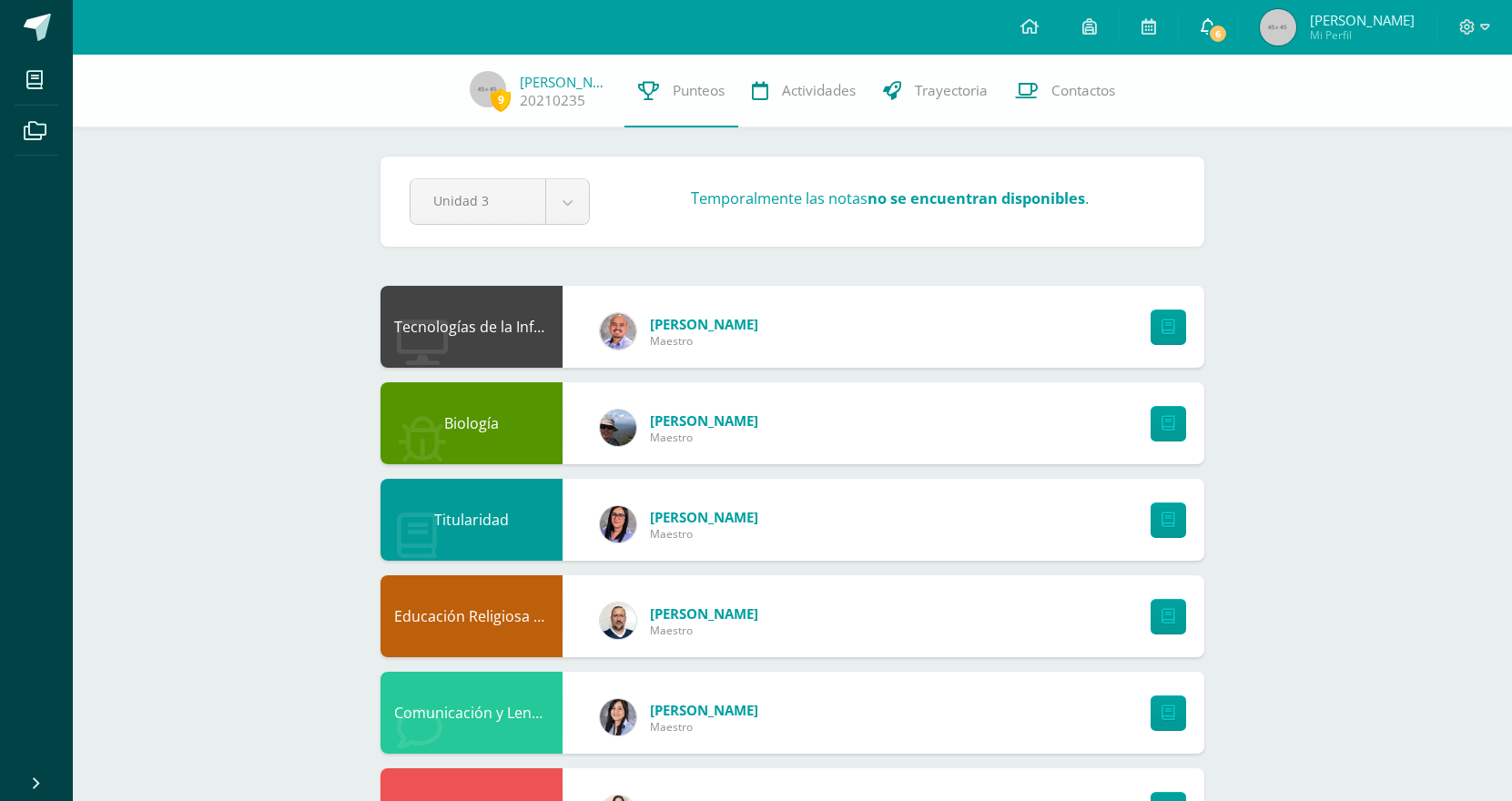
click at [1222, 31] on span "6" at bounding box center [1217, 33] width 20 height 20
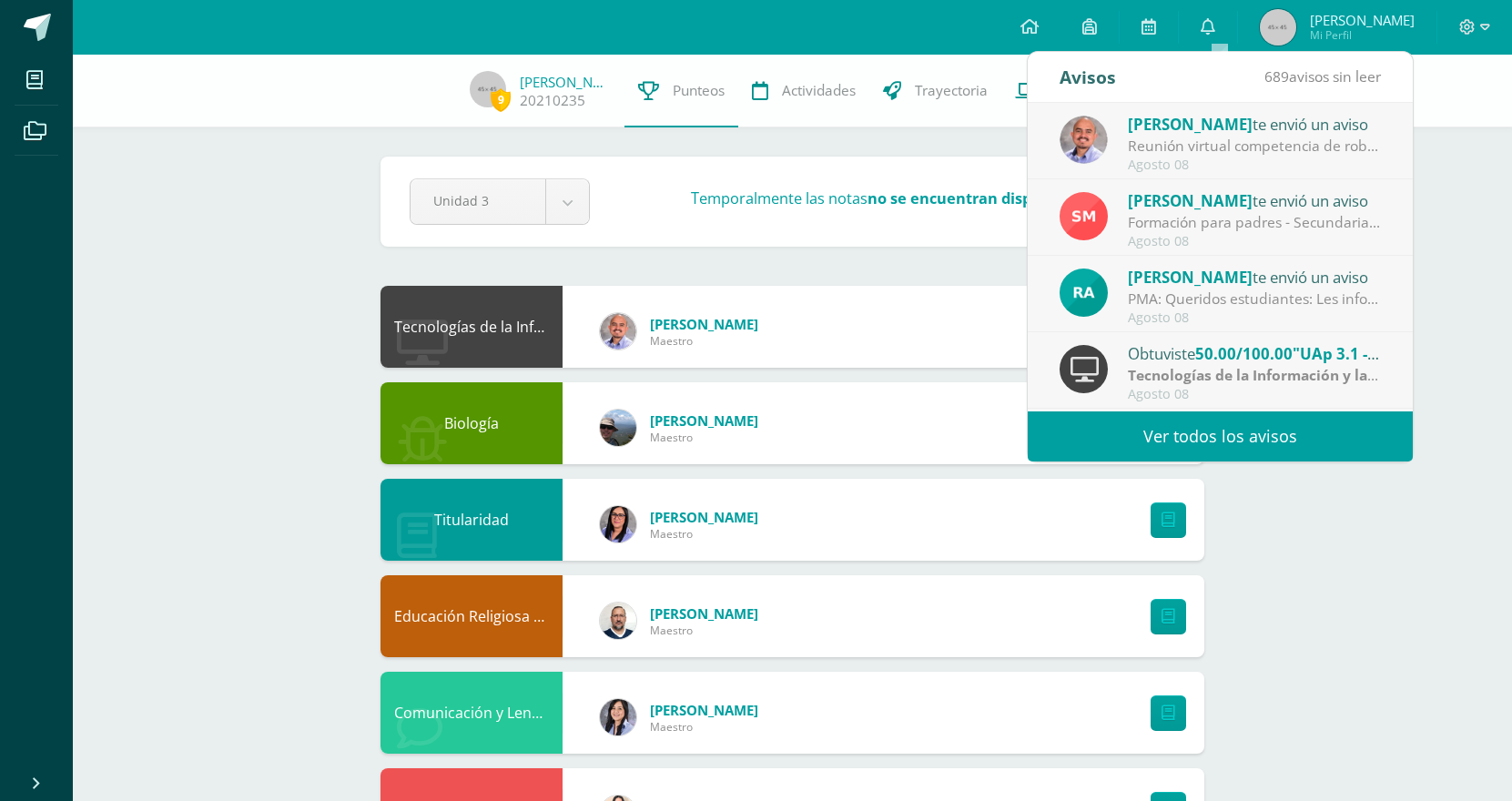
click at [1228, 165] on div "Agosto 08" at bounding box center [1255, 165] width 254 height 15
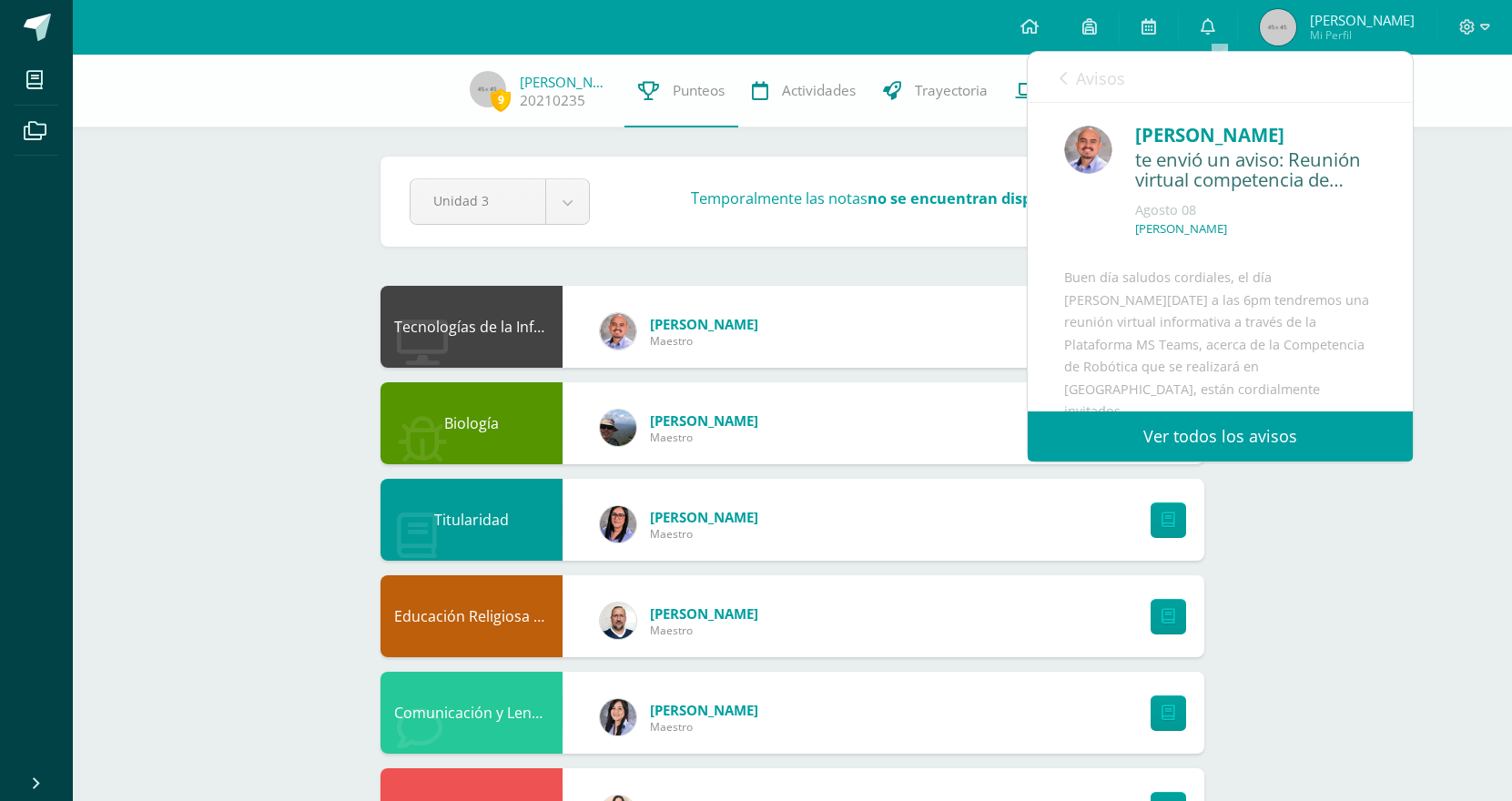
click at [1101, 78] on span "Avisos" at bounding box center [1101, 78] width 50 height 22
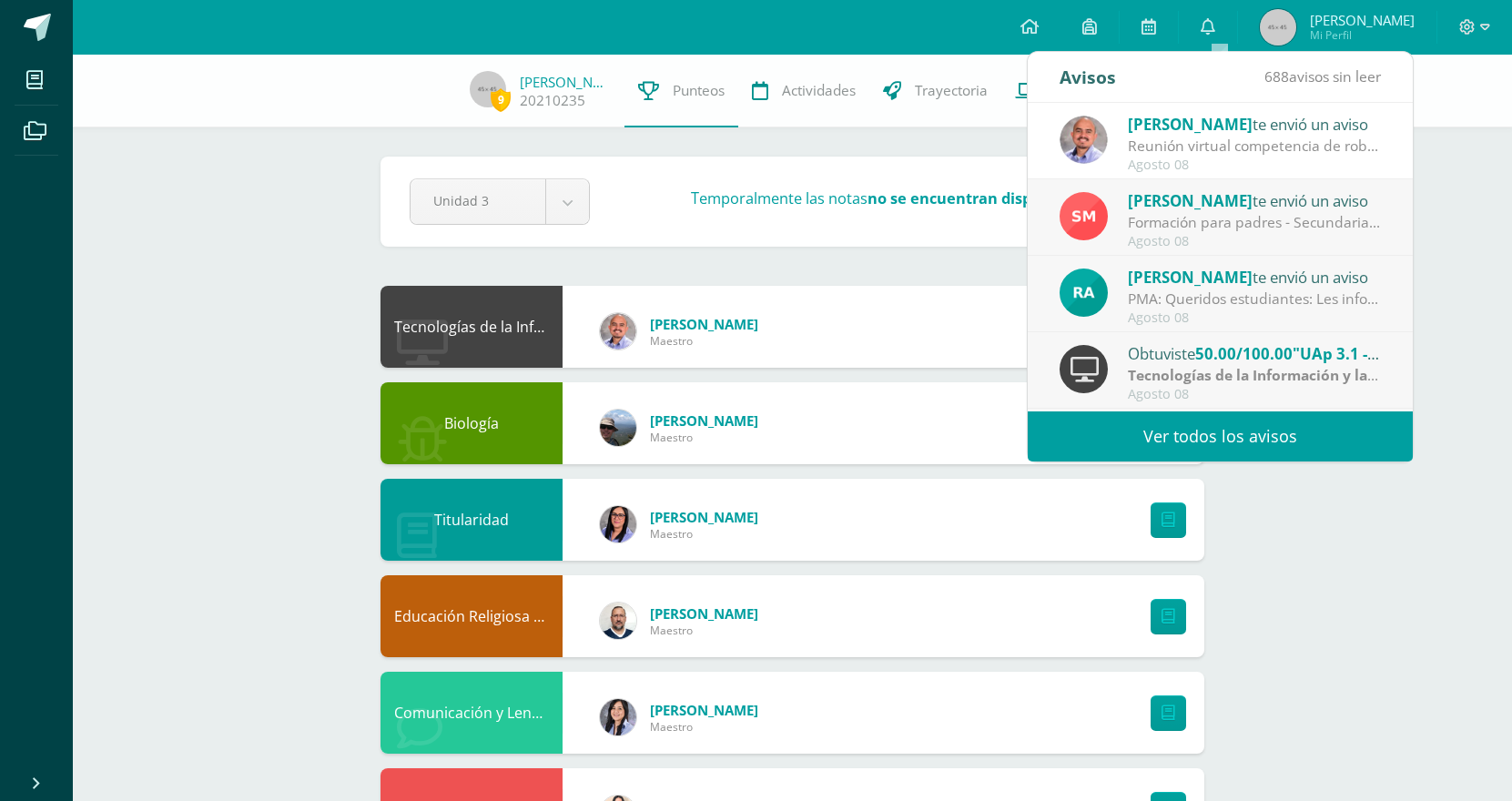
click at [1193, 229] on div "Formación para padres - Secundaria: Estimada Familia Marista del [GEOGRAPHIC_DA…" at bounding box center [1255, 223] width 254 height 21
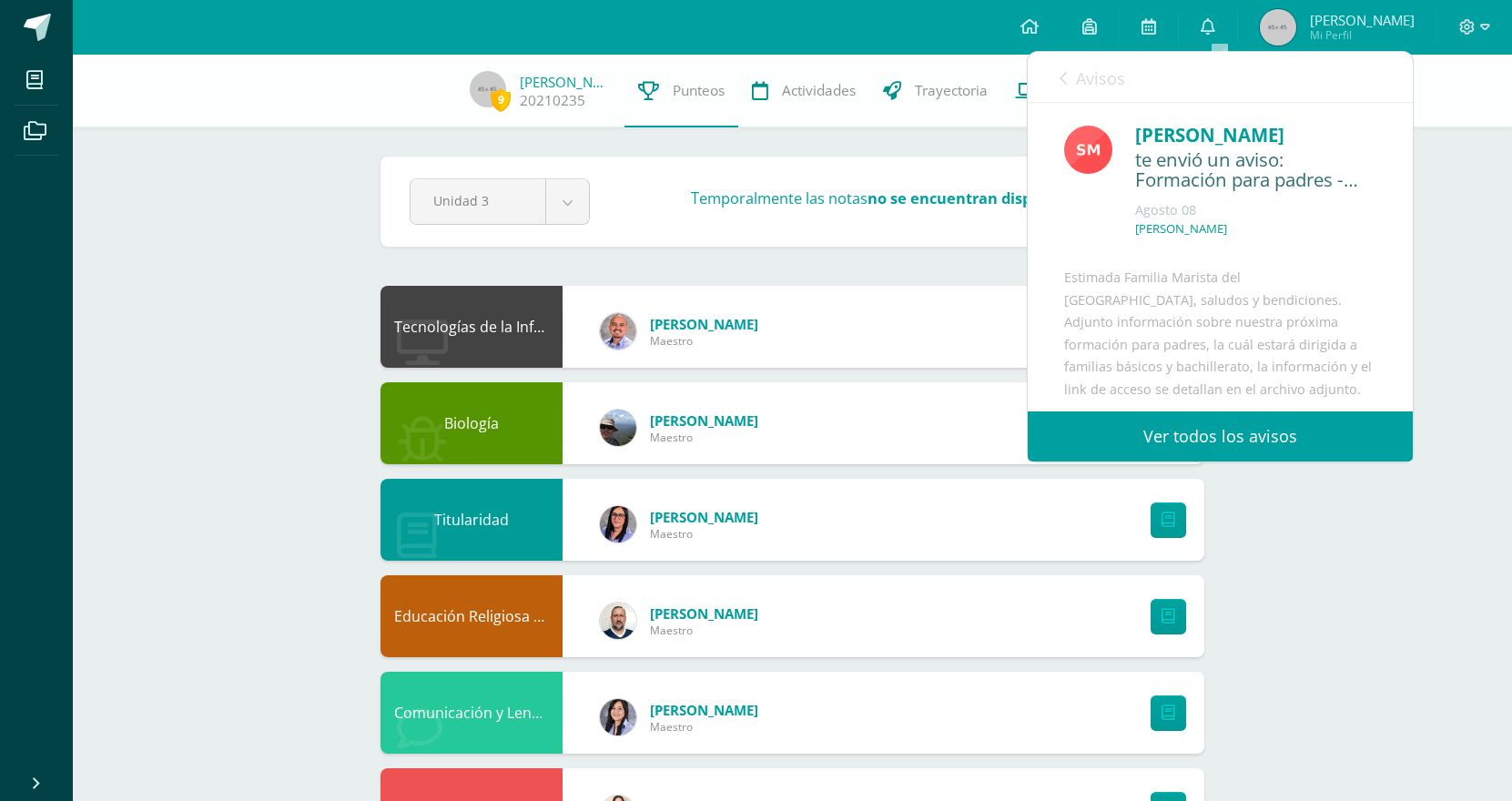
click at [1098, 74] on span "Avisos" at bounding box center [1101, 78] width 50 height 22
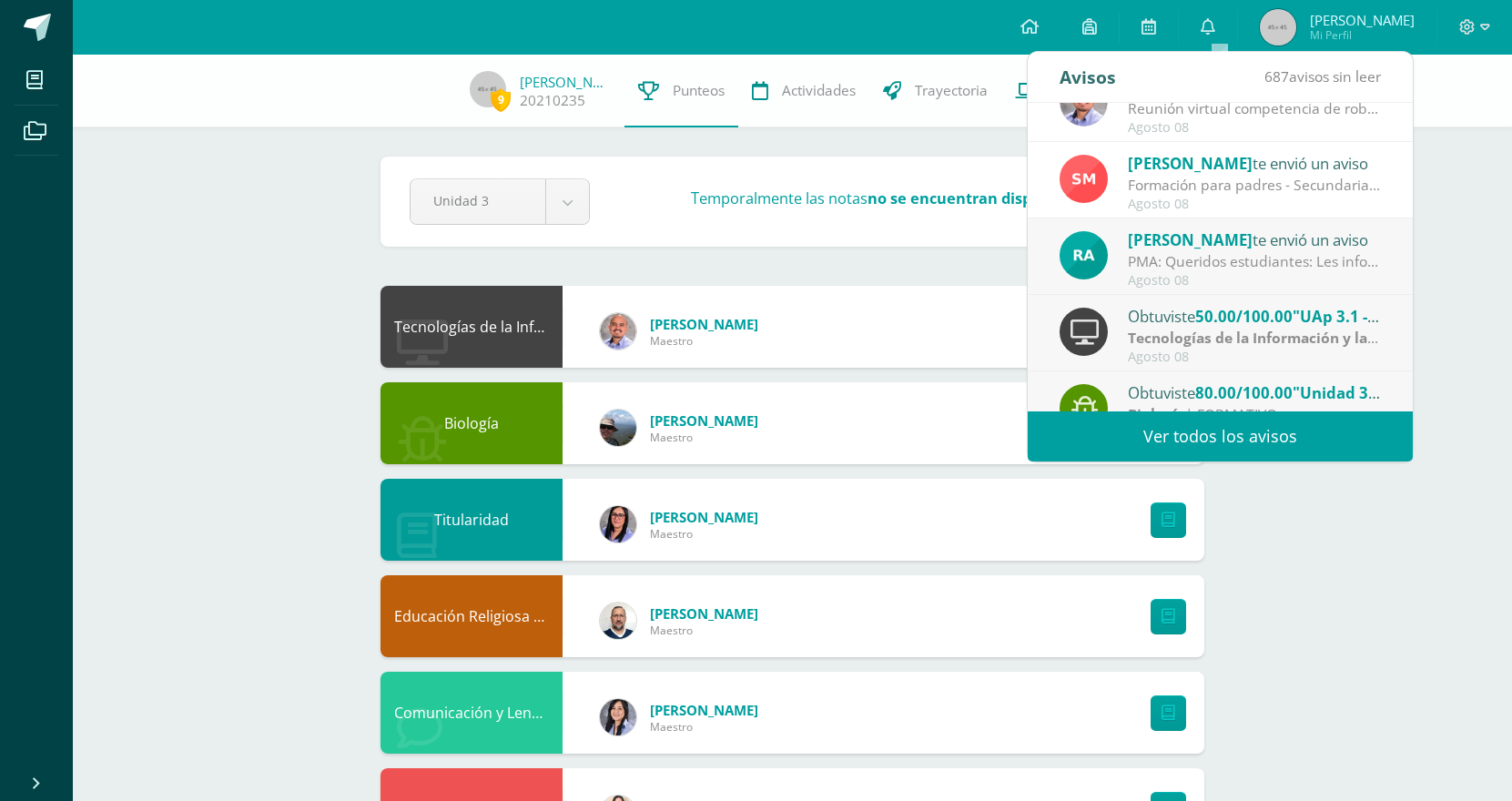
scroll to position [48, 0]
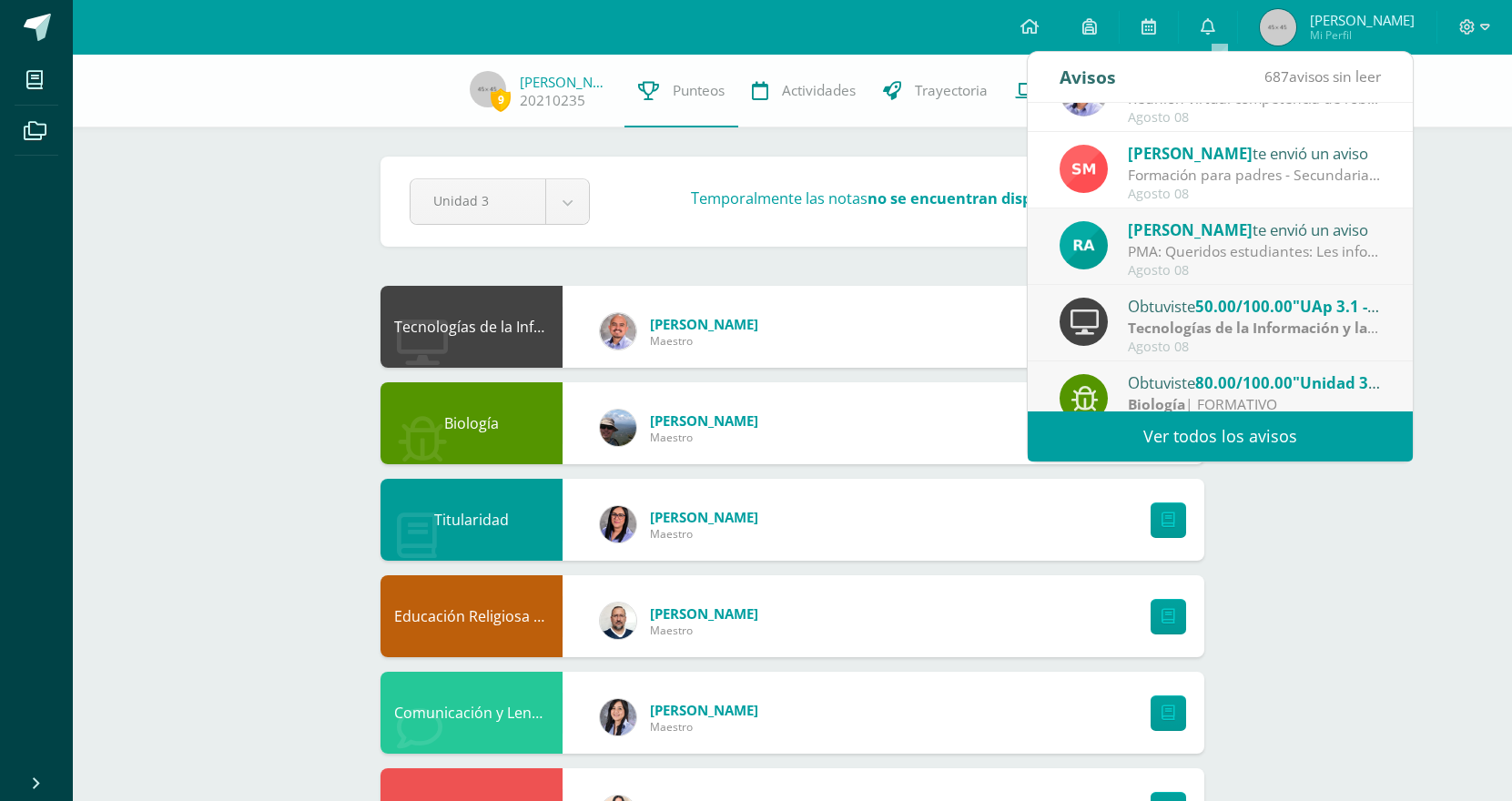
click at [1230, 254] on div "PMA: Queridos estudiantes: Les informo que la próxima semana se realizarán las …" at bounding box center [1255, 252] width 254 height 21
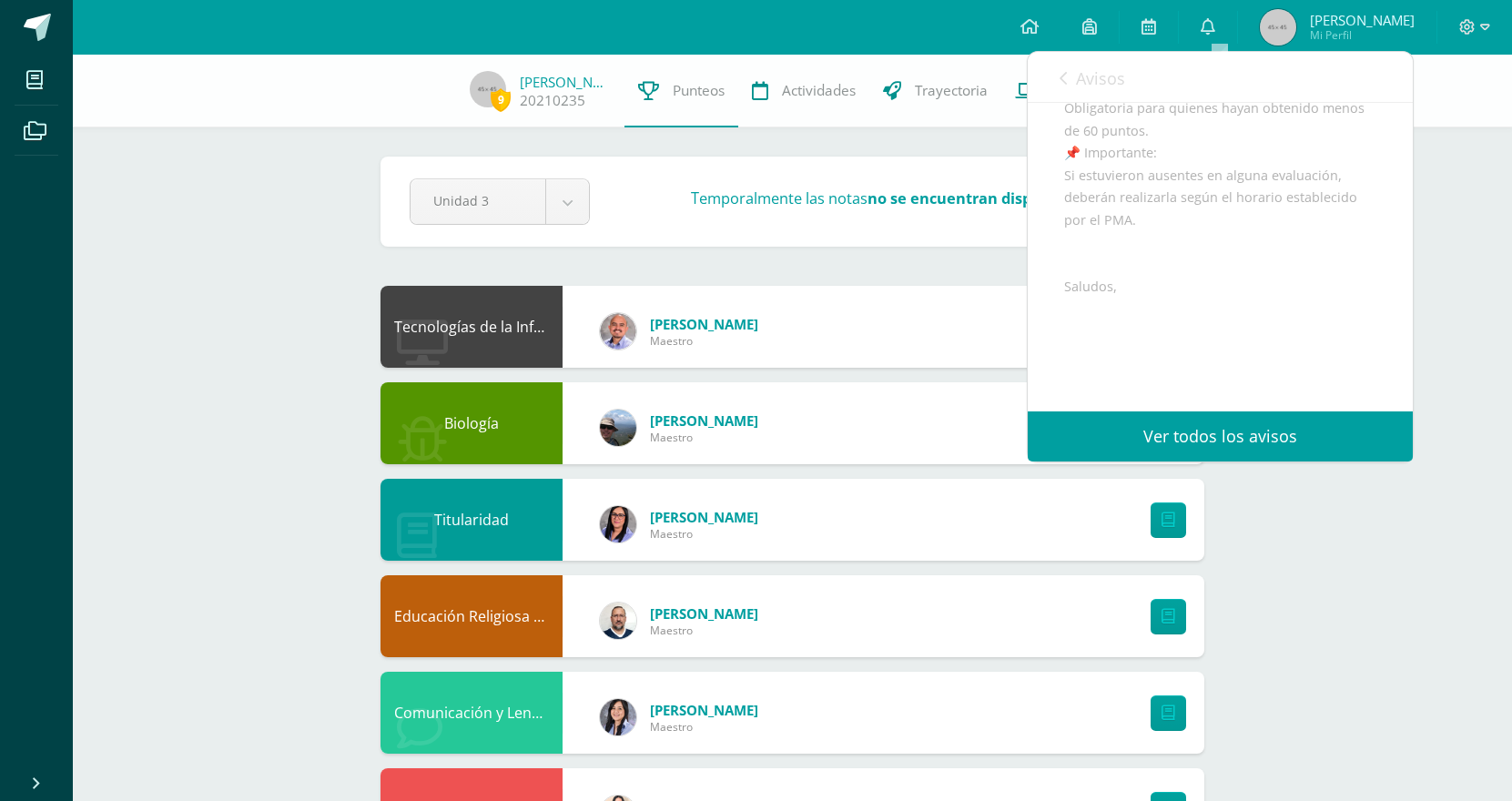
scroll to position [355, 0]
click at [1089, 84] on span "Avisos" at bounding box center [1101, 78] width 50 height 22
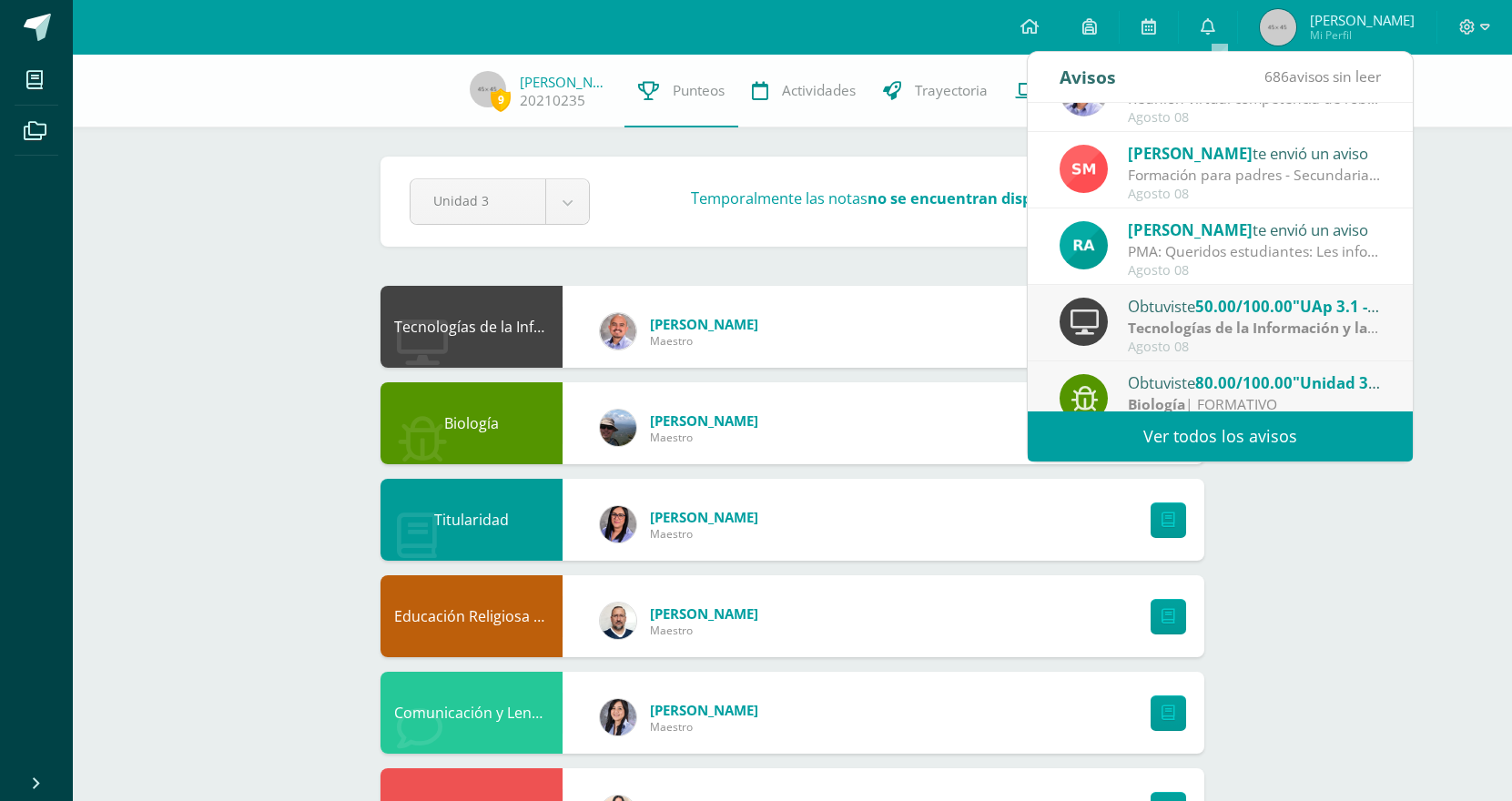
click at [1193, 336] on strong "Tecnologías de la Información y la Comunicación" at bounding box center [1299, 327] width 343 height 20
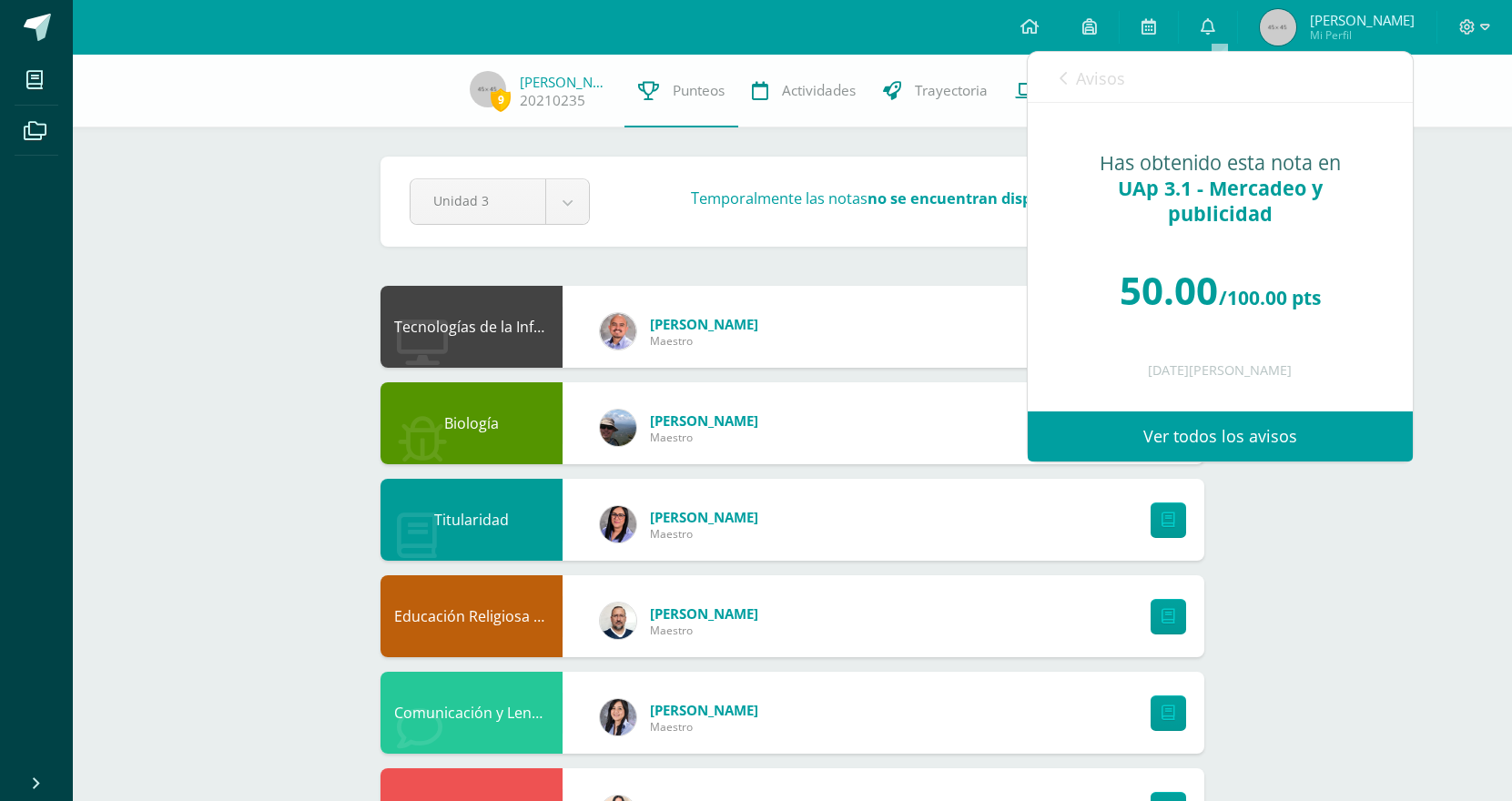
scroll to position [0, 0]
click at [1103, 77] on span "Avisos" at bounding box center [1101, 78] width 50 height 22
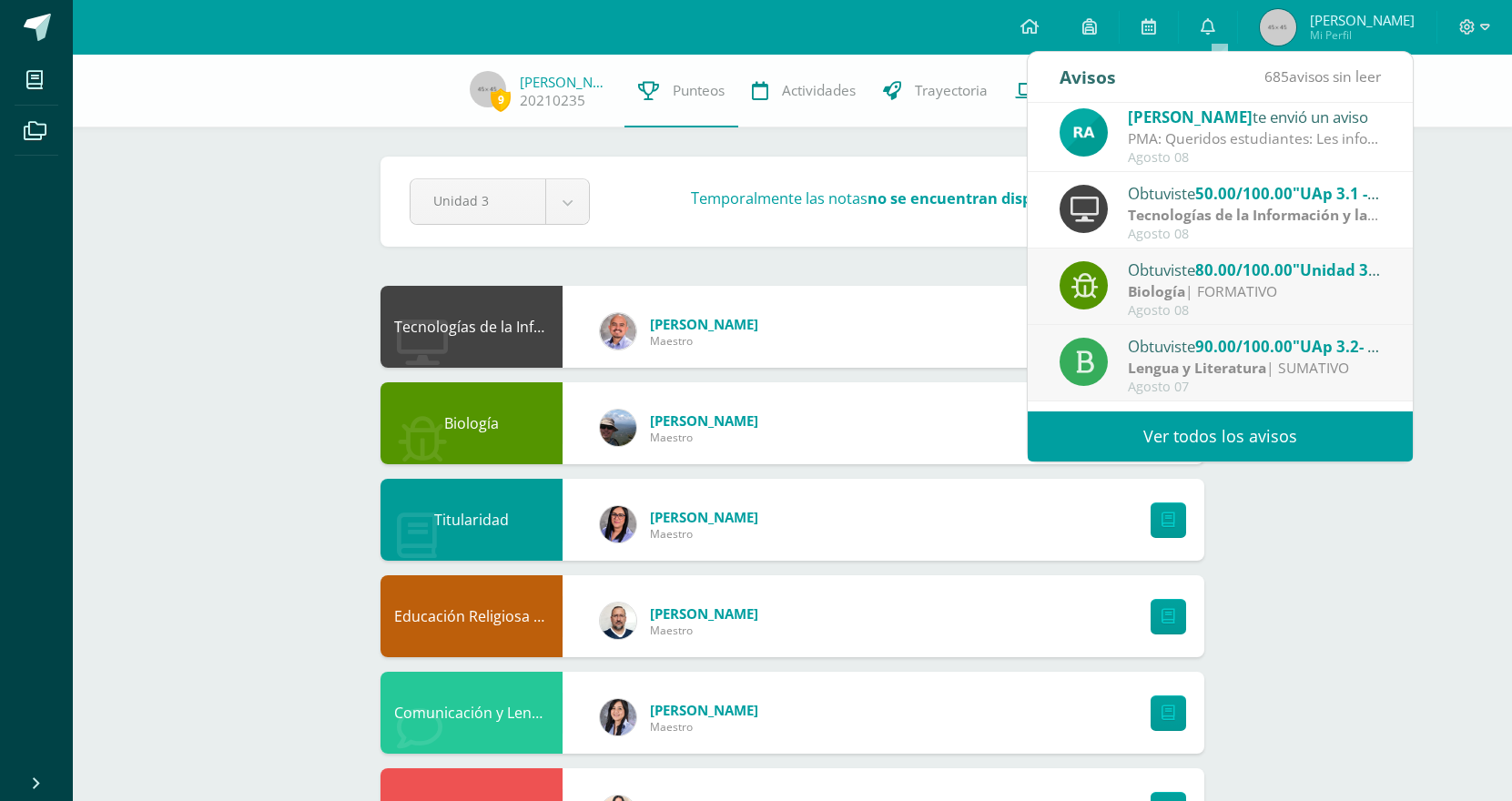
scroll to position [165, 0]
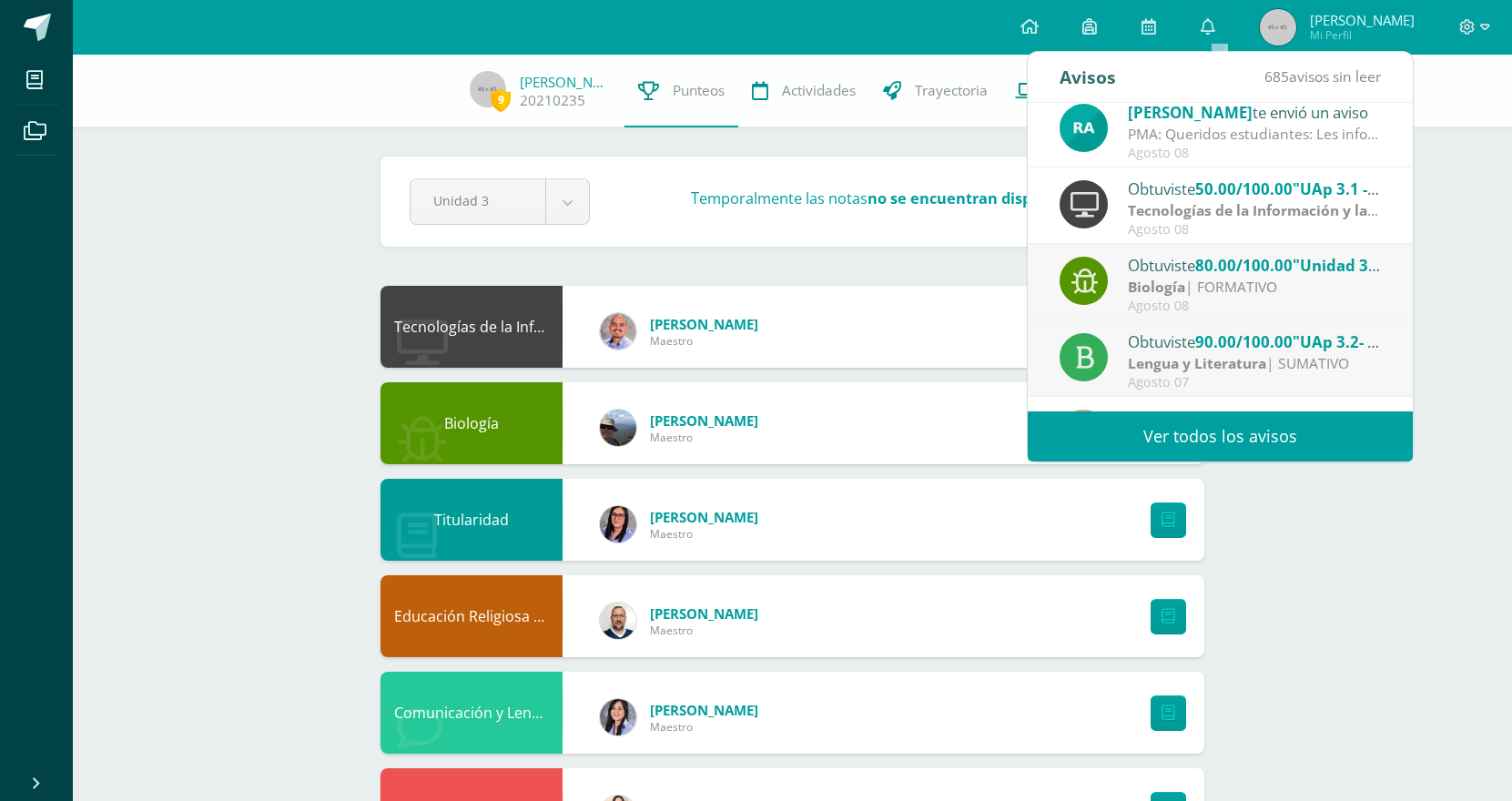
click at [1193, 261] on div "Obtuviste 80.00/100.00 "Unidad 3.2_Tareas de cuaderno" en Biología" at bounding box center [1255, 265] width 254 height 24
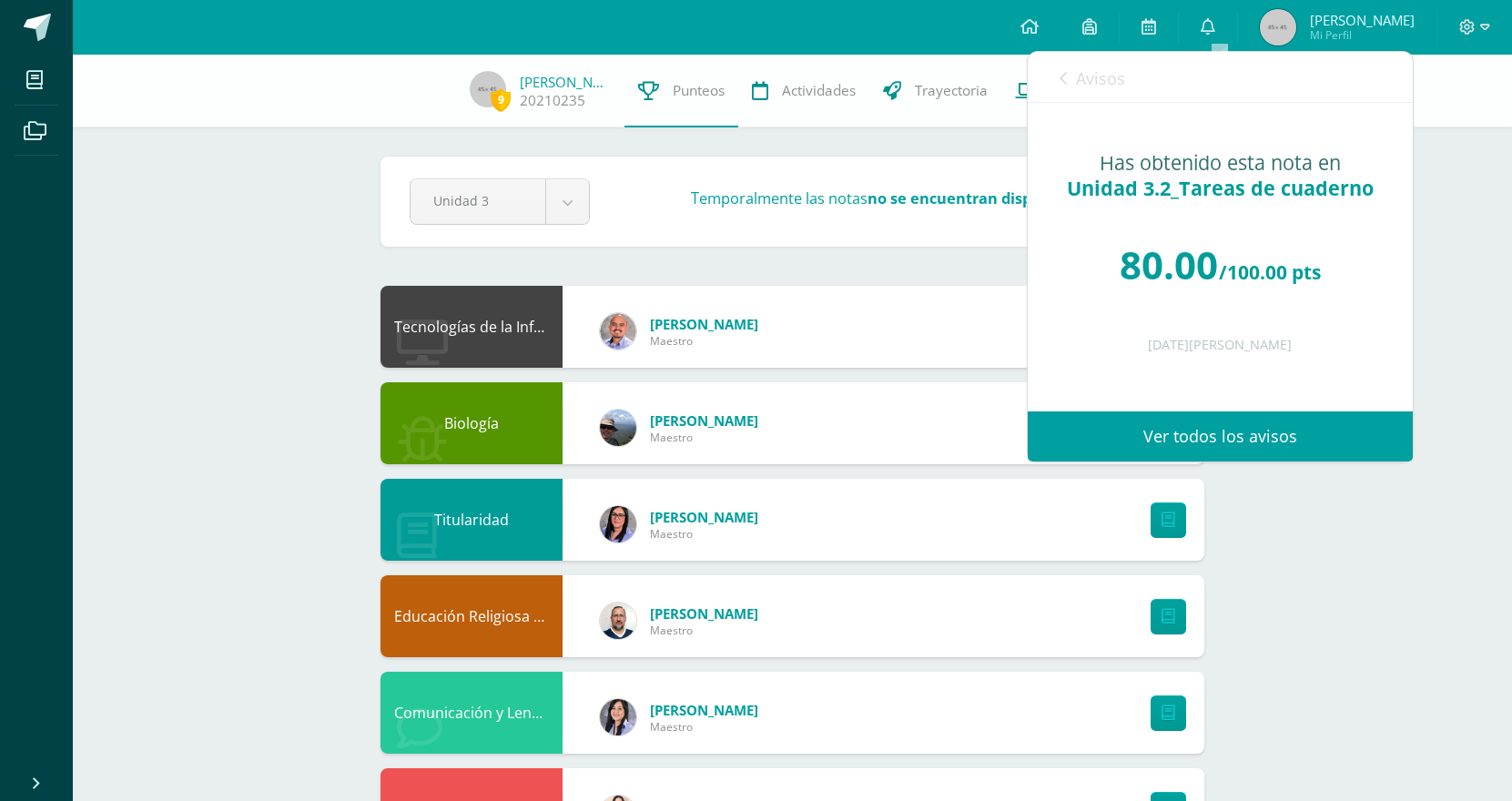
click at [1114, 75] on span "Avisos" at bounding box center [1101, 78] width 50 height 22
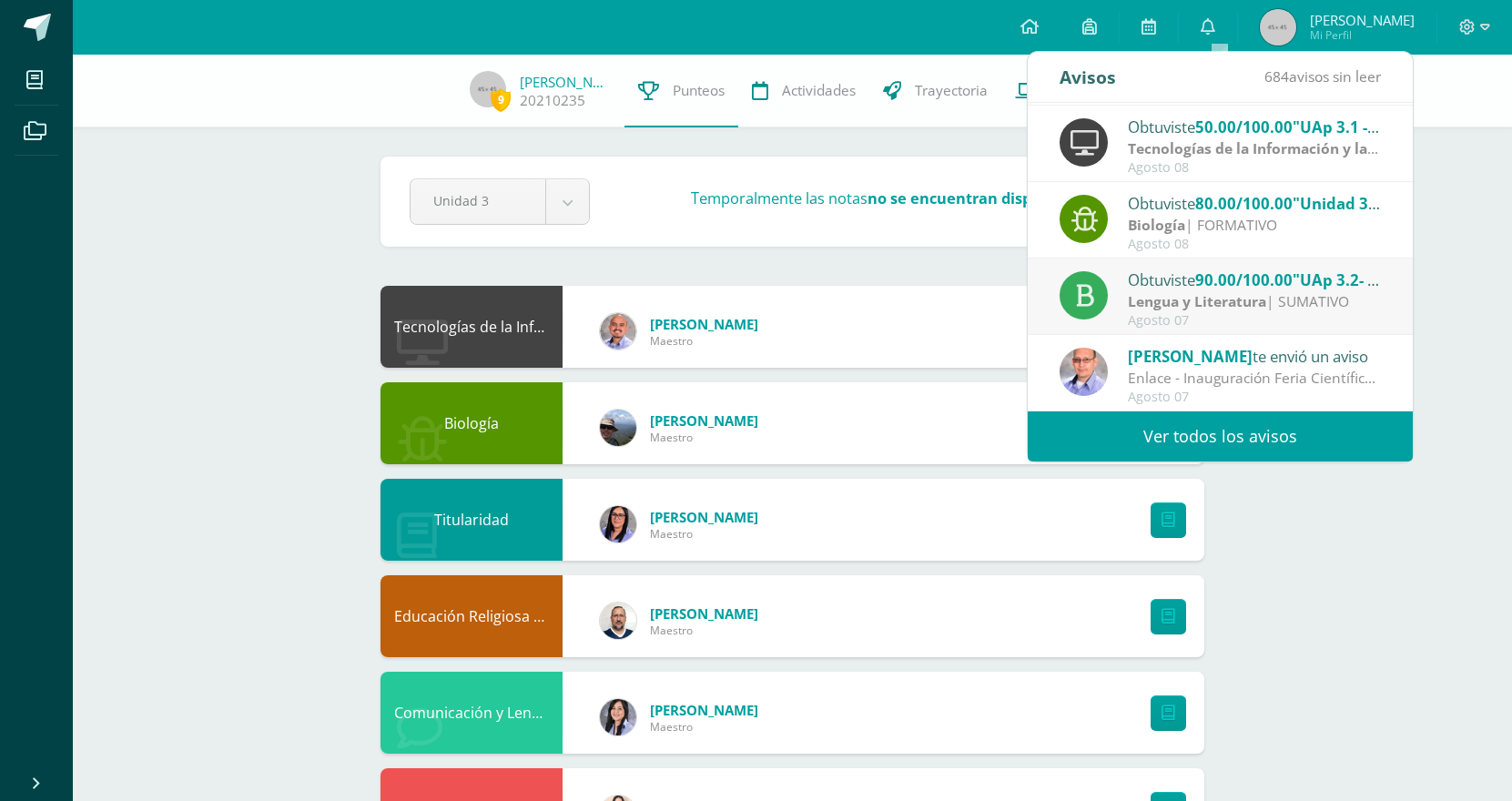
scroll to position [243, 0]
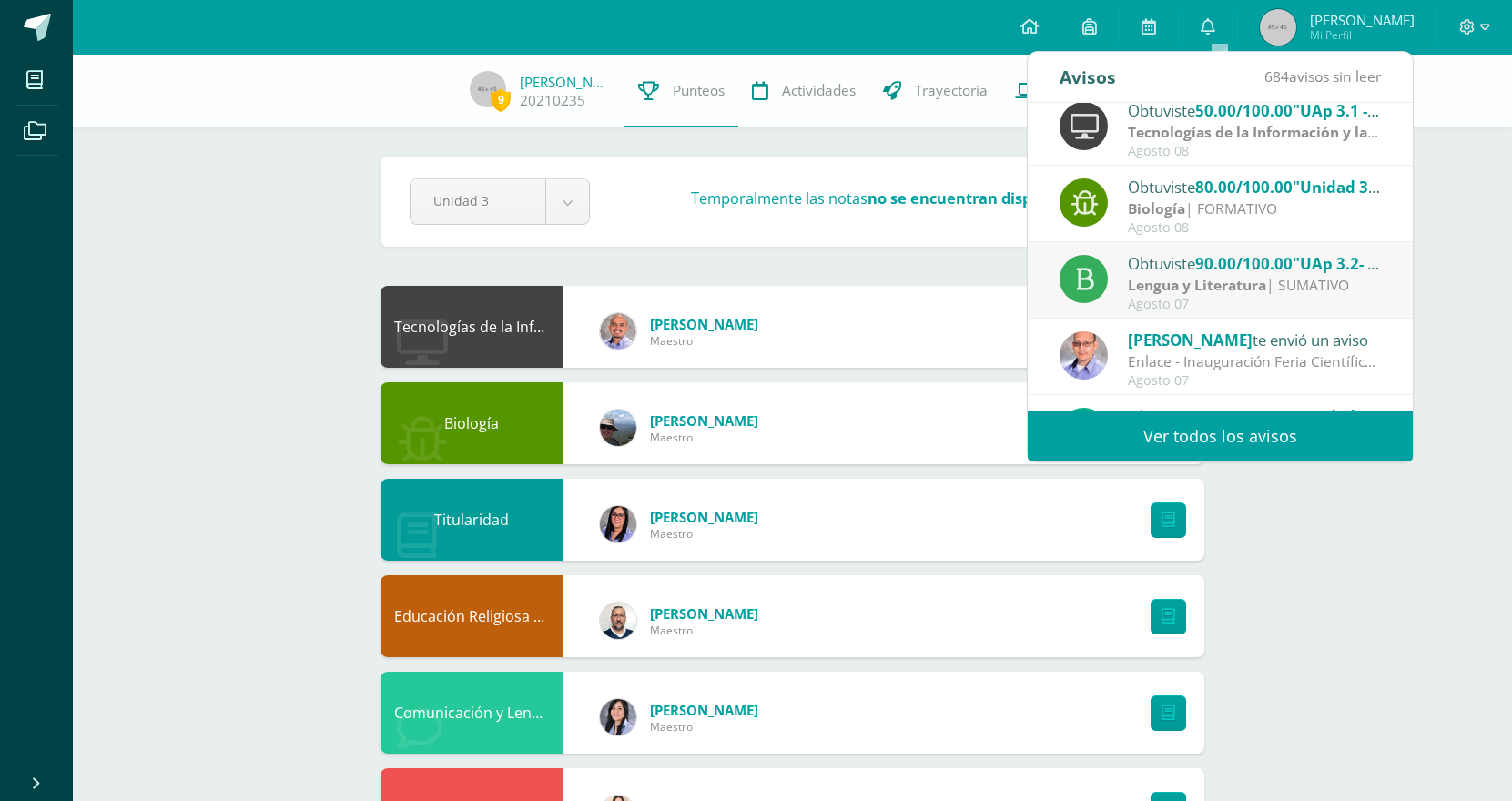
click at [1205, 289] on strong "Lengua y Literatura" at bounding box center [1196, 284] width 138 height 20
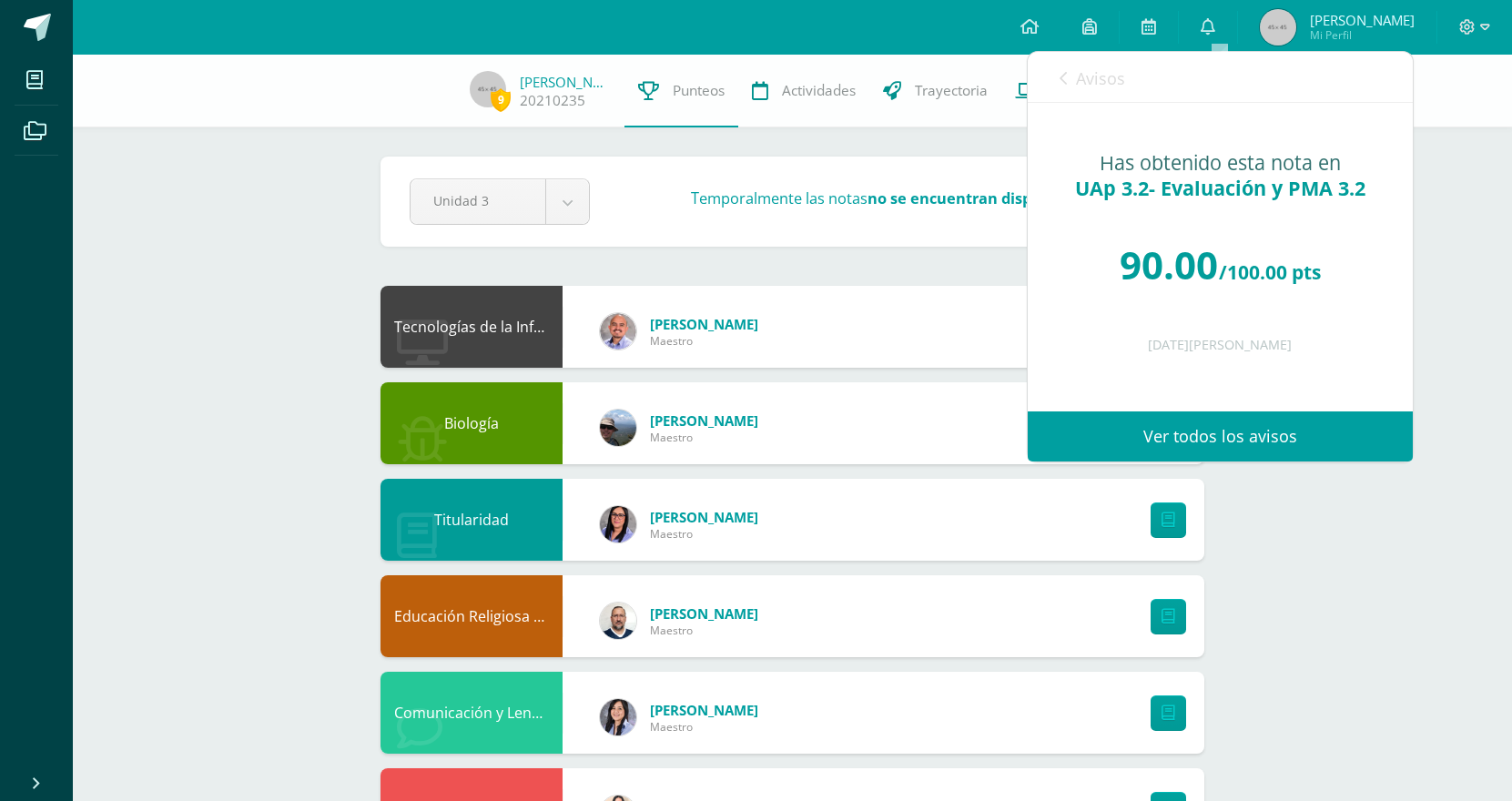
click at [1097, 77] on span "Avisos" at bounding box center [1101, 78] width 50 height 22
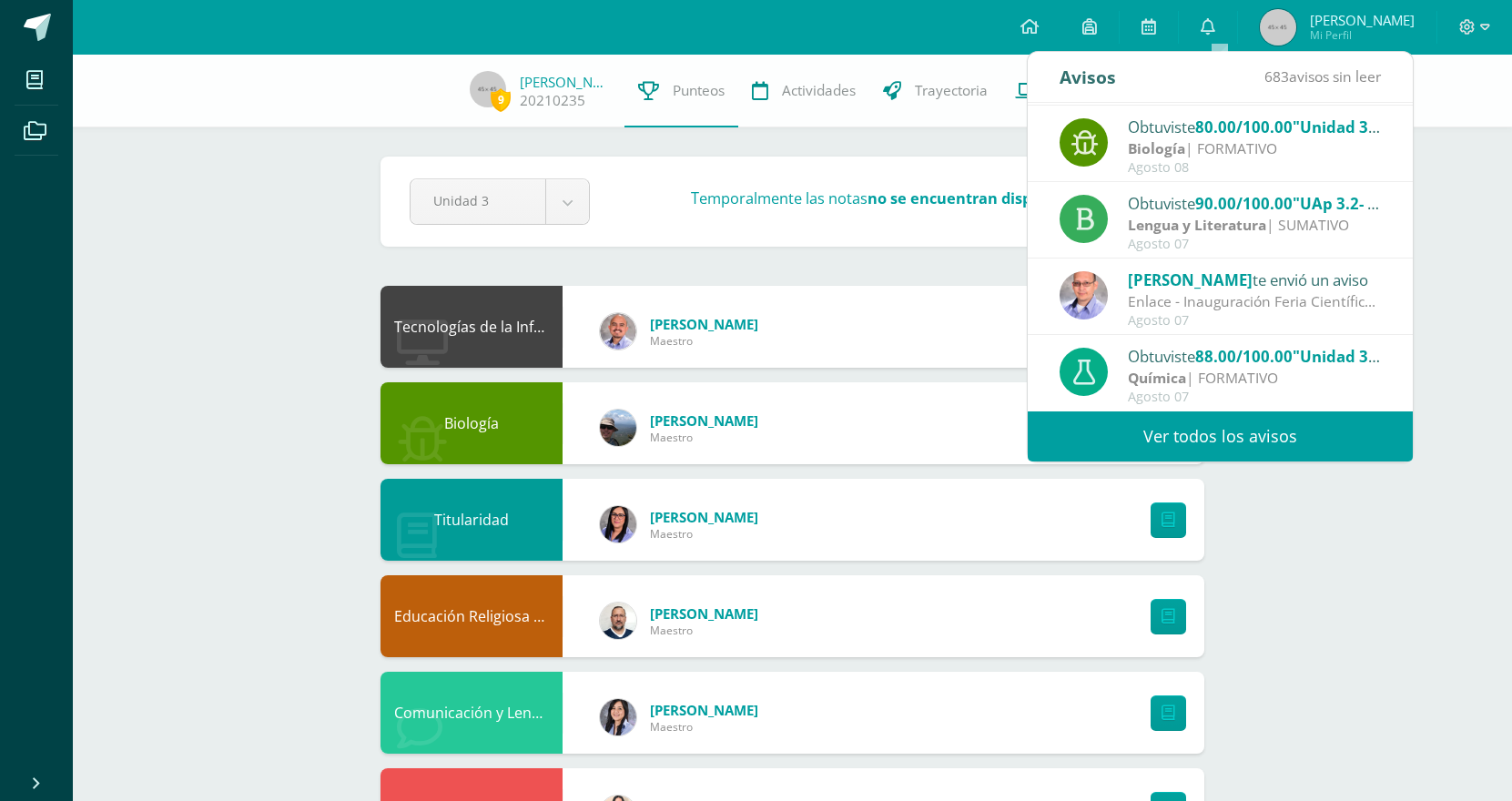
scroll to position [303, 0]
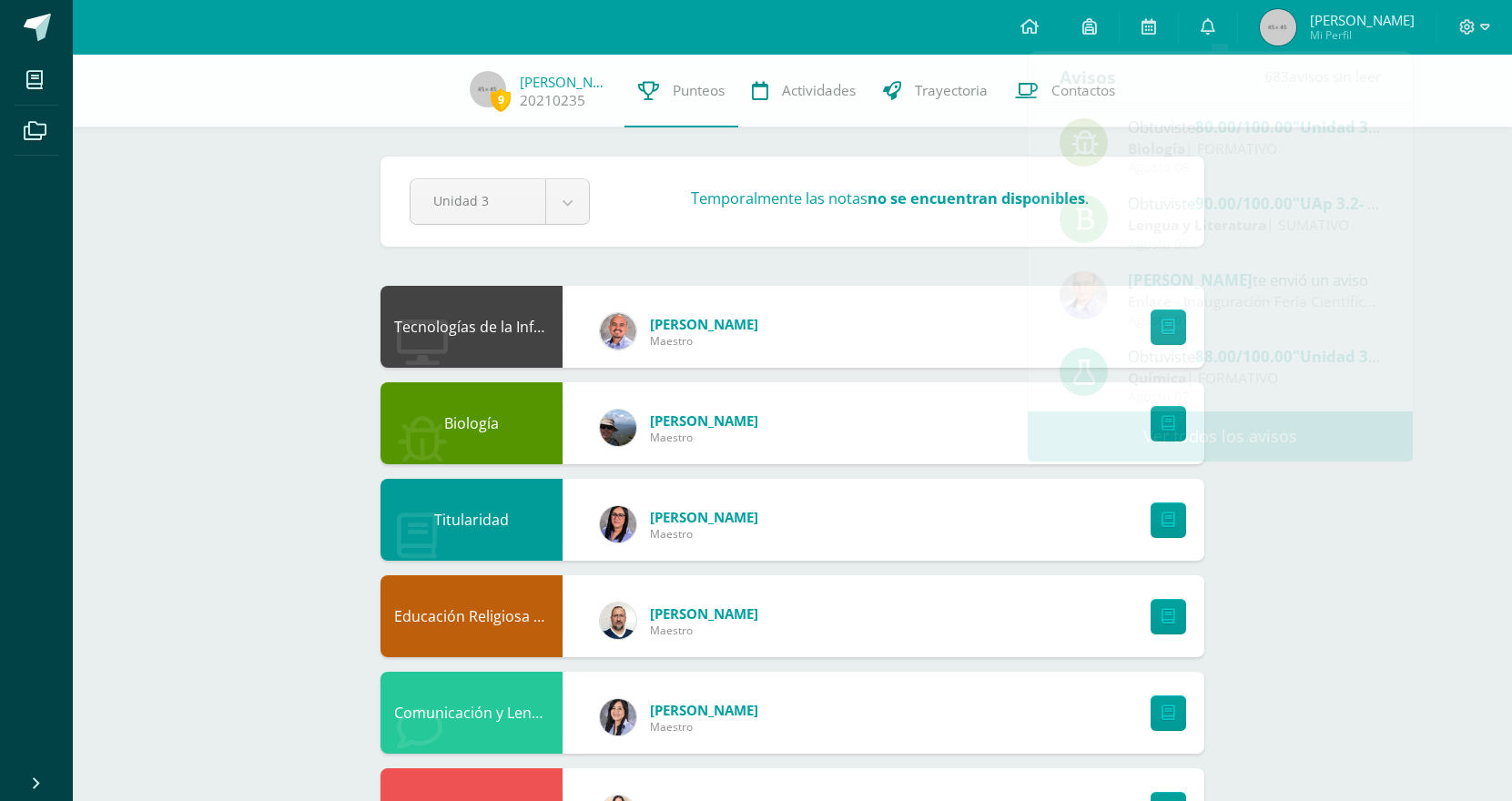
click at [1449, 350] on div "9 [PERSON_NAME] 20210235 Punteos Actividades Trayectoria Contactos Pendiente Un…" at bounding box center [792, 809] width 1440 height 1509
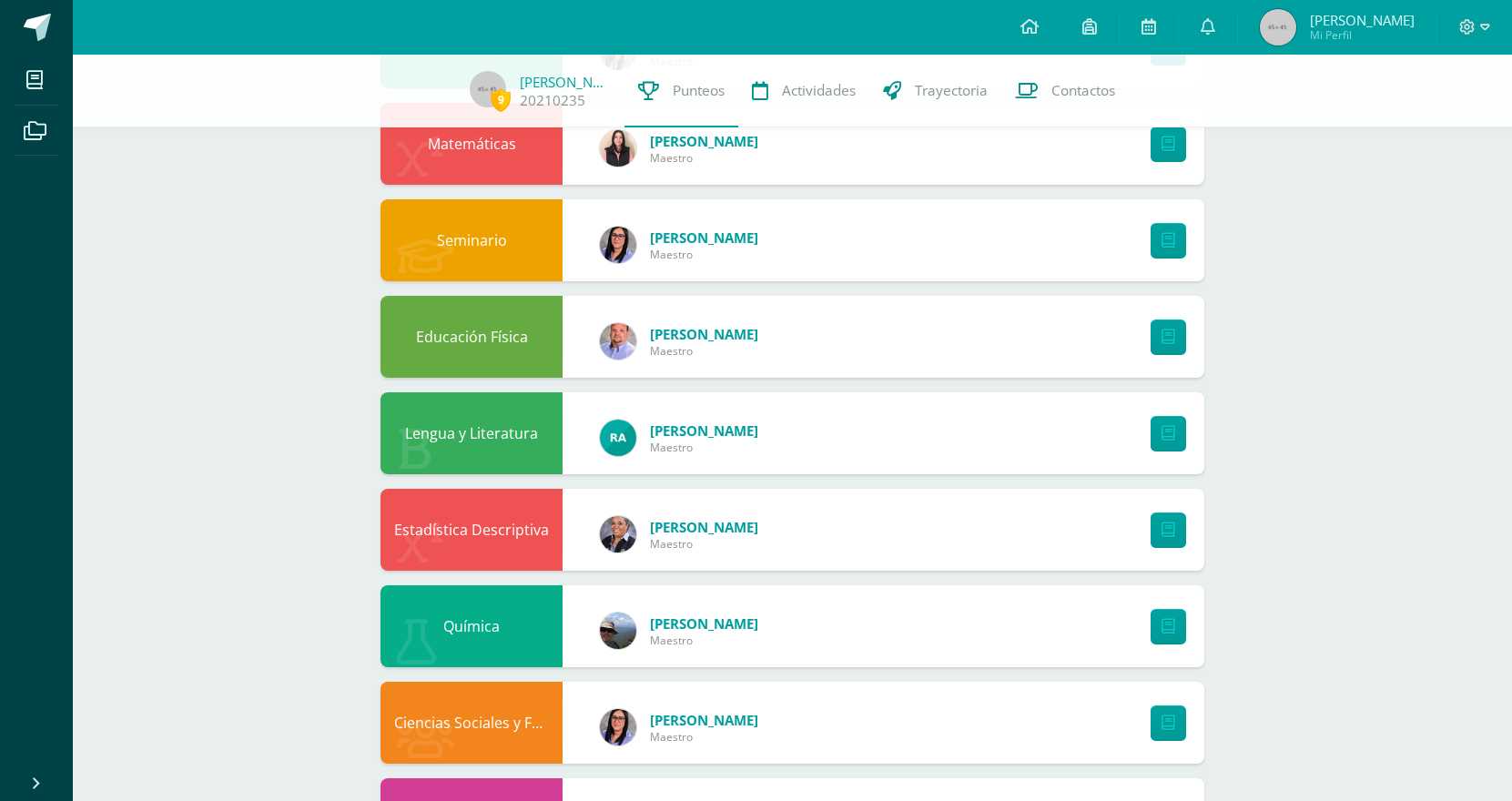
scroll to position [662, 0]
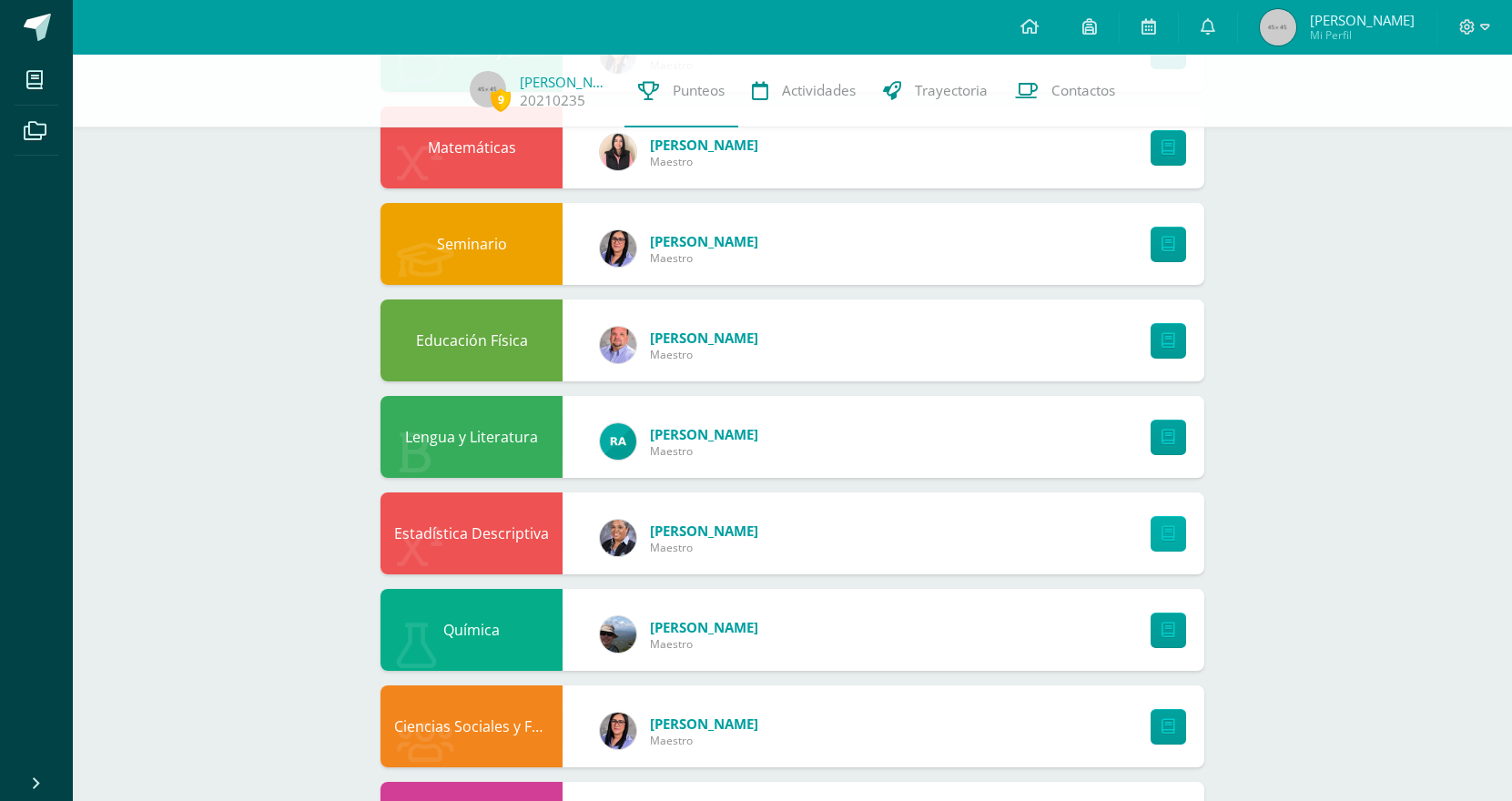
click at [1175, 538] on link at bounding box center [1168, 534] width 35 height 35
